Goal: Communication & Community: Connect with others

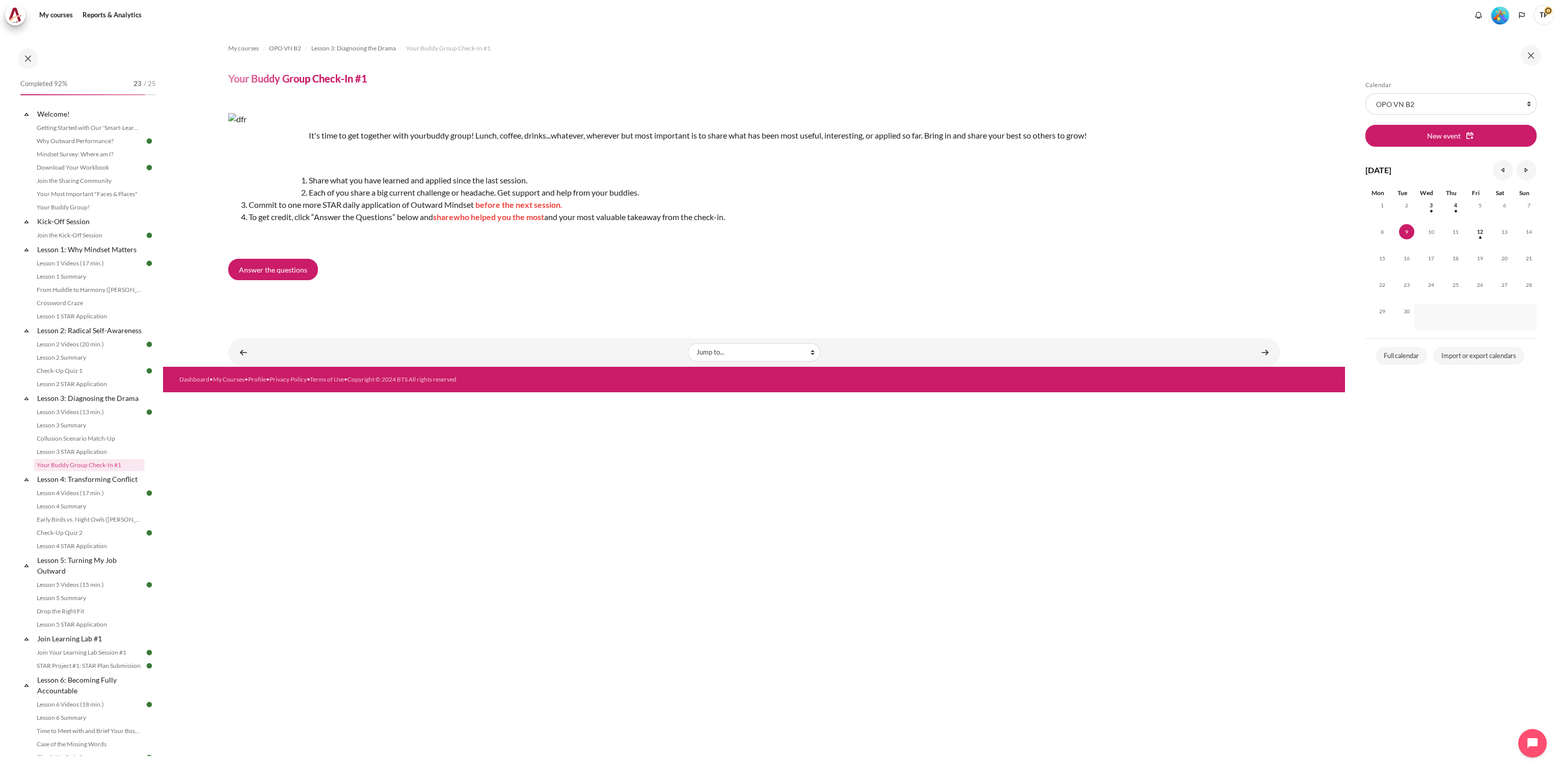
scroll to position [539, 0]
drag, startPoint x: 1500, startPoint y: 15, endPoint x: 1505, endPoint y: 24, distance: 10.3
click at [1500, 15] on img "Level #5" at bounding box center [1500, 15] width 18 height 18
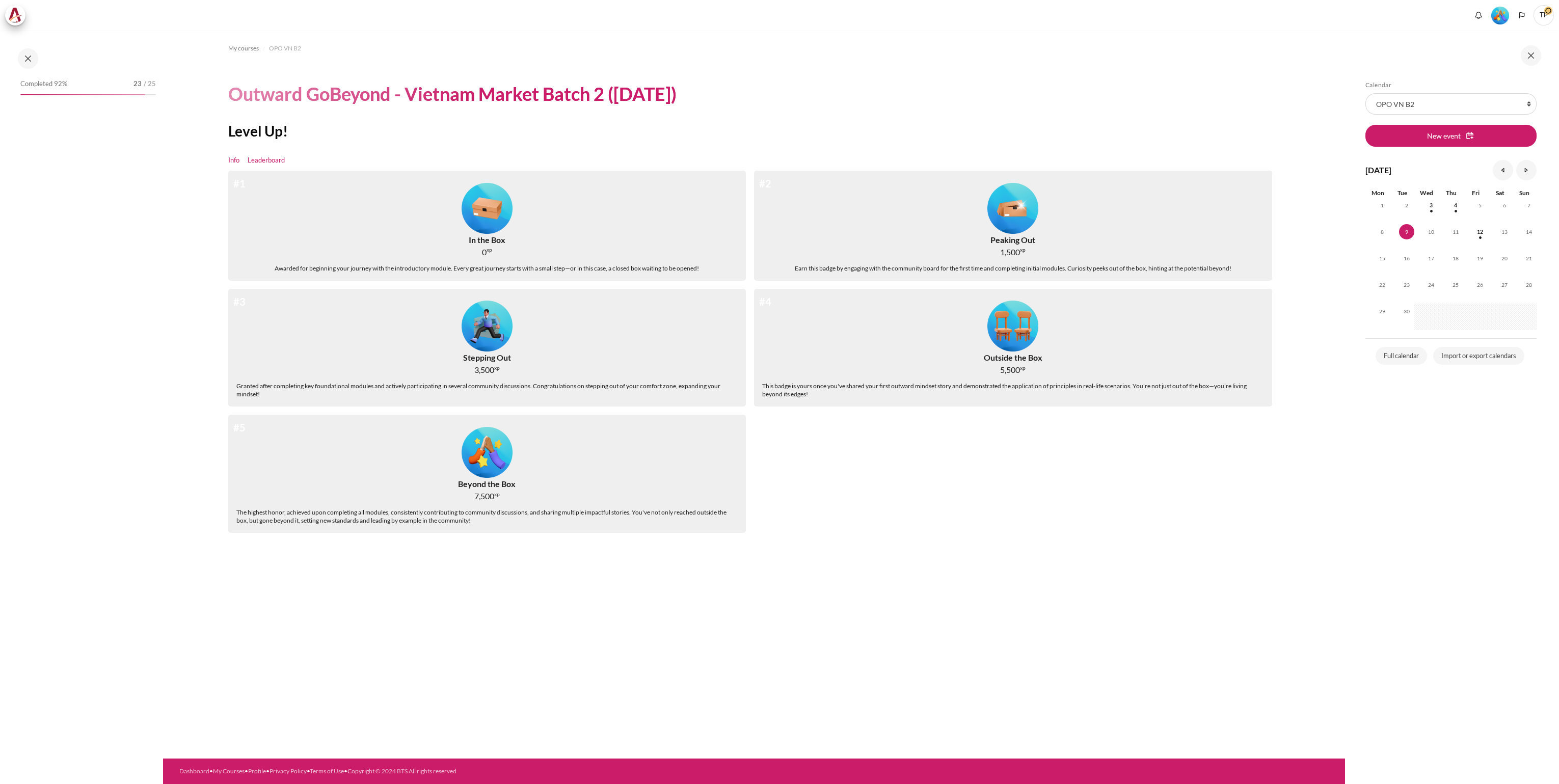
drag, startPoint x: 0, startPoint y: 0, endPoint x: 266, endPoint y: 161, distance: 310.9
click at [266, 161] on link "Leaderboard" at bounding box center [266, 160] width 37 height 10
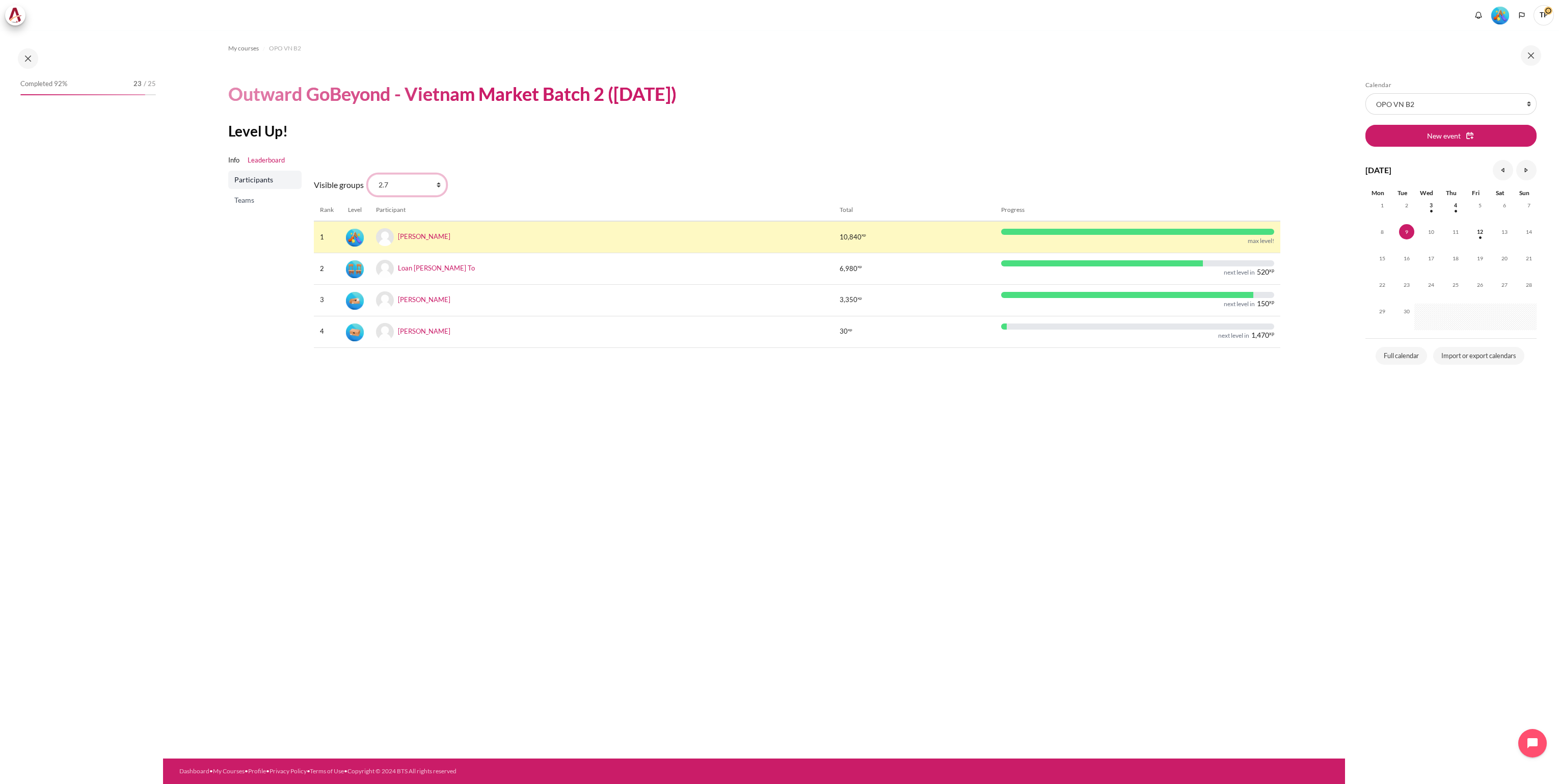
click at [436, 187] on select "All participants 2.7 2.1 2.2 2.3 2.4 2.5 2.6 2.8" at bounding box center [407, 185] width 79 height 21
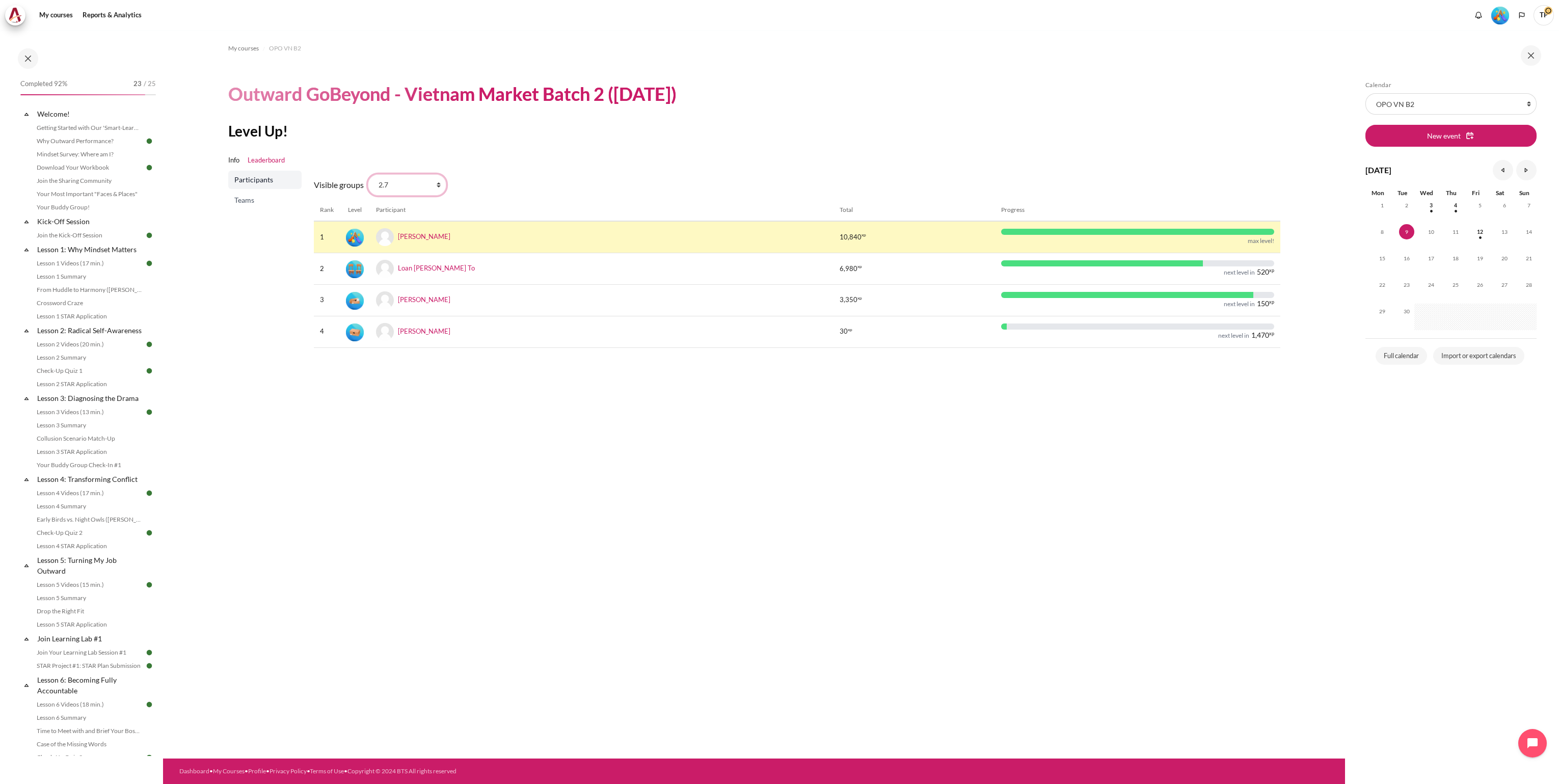
select select "4951"
click at [368, 174] on select "All participants 2.7 2.1 2.2 2.3 2.4 2.5 2.6 2.8" at bounding box center [407, 185] width 79 height 21
click at [428, 237] on link "[PERSON_NAME]" at bounding box center [424, 236] width 53 height 8
